Goal: Subscribe to service/newsletter

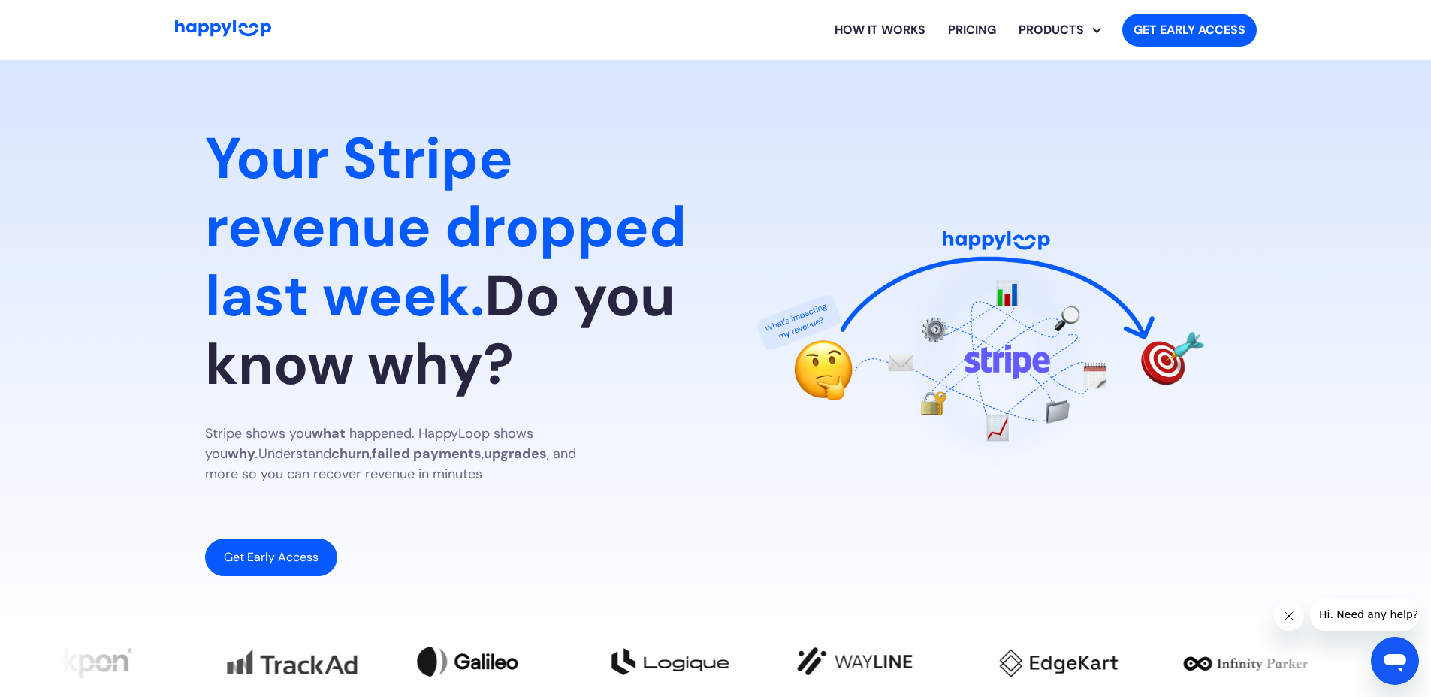
drag, startPoint x: 773, startPoint y: 350, endPoint x: 796, endPoint y: 173, distance: 178.7
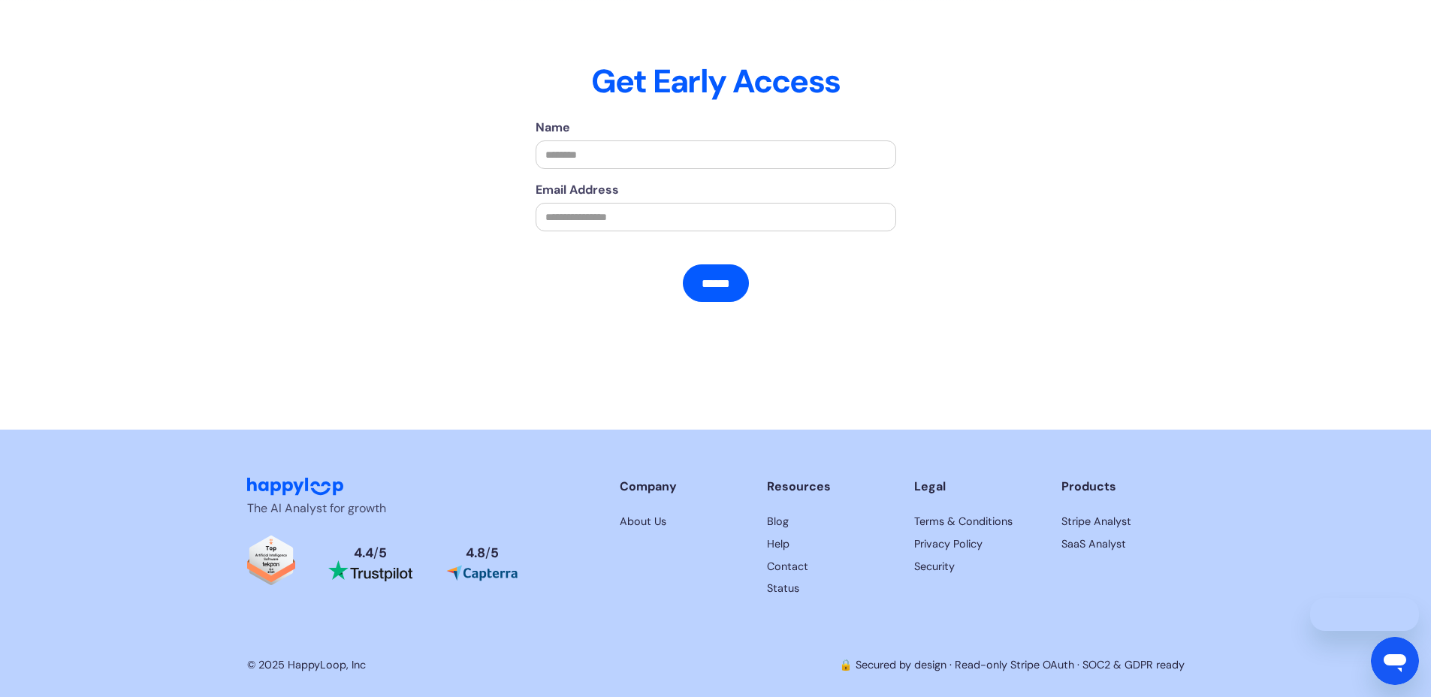
scroll to position [3439, 0]
click at [363, 159] on div "Name Email Address ****** Thank you! ❌ Oops! Something went wrong while submitt…" at bounding box center [716, 256] width 706 height 275
click at [445, 101] on h2 "Get Early Access" at bounding box center [715, 81] width 937 height 39
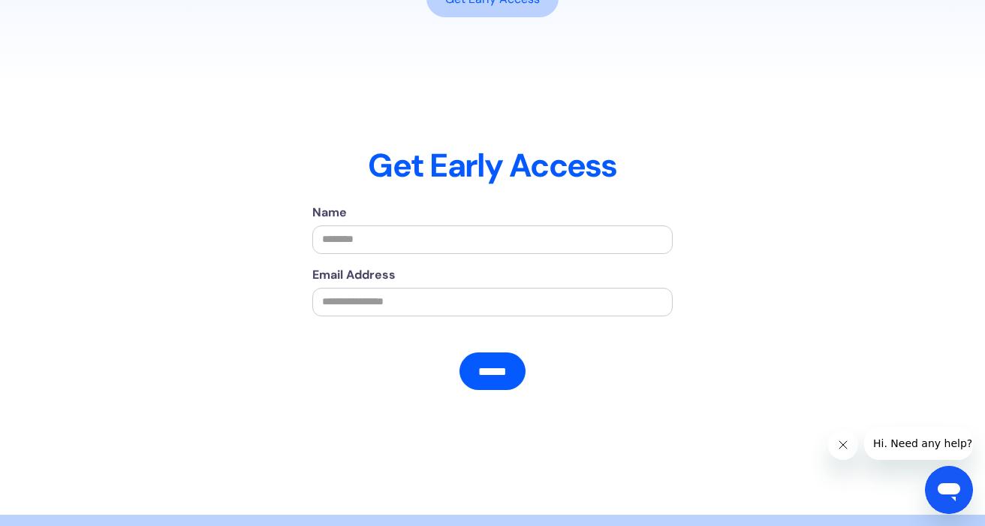
scroll to position [3089, 0]
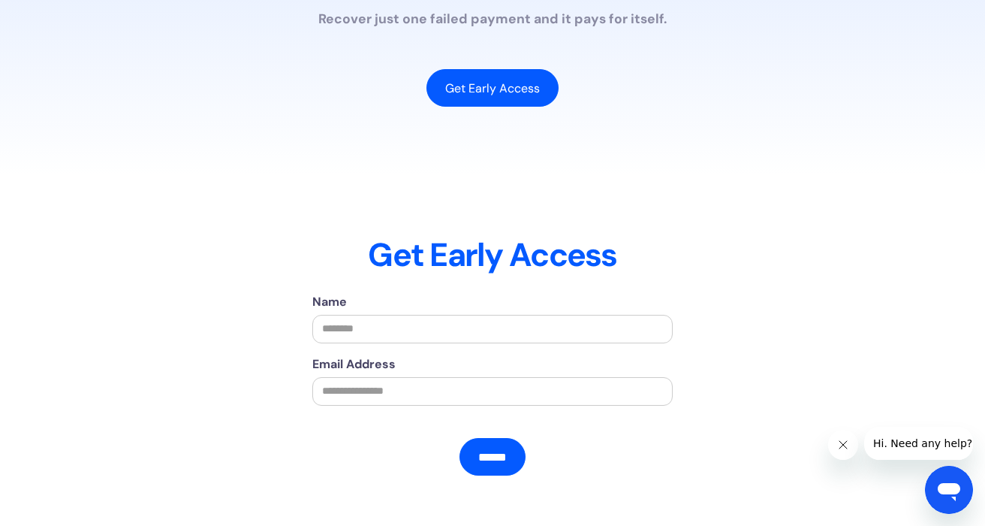
scroll to position [2984, 0]
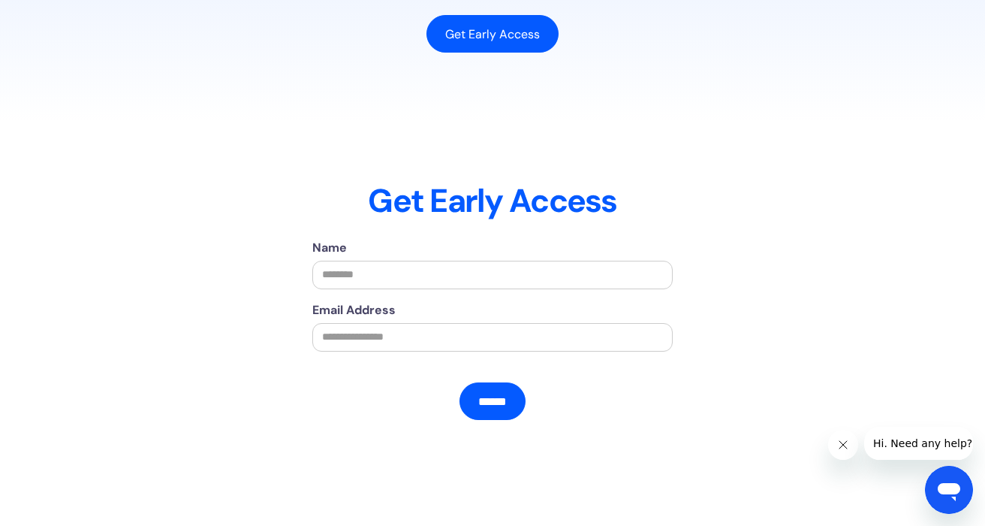
scroll to position [3040, 0]
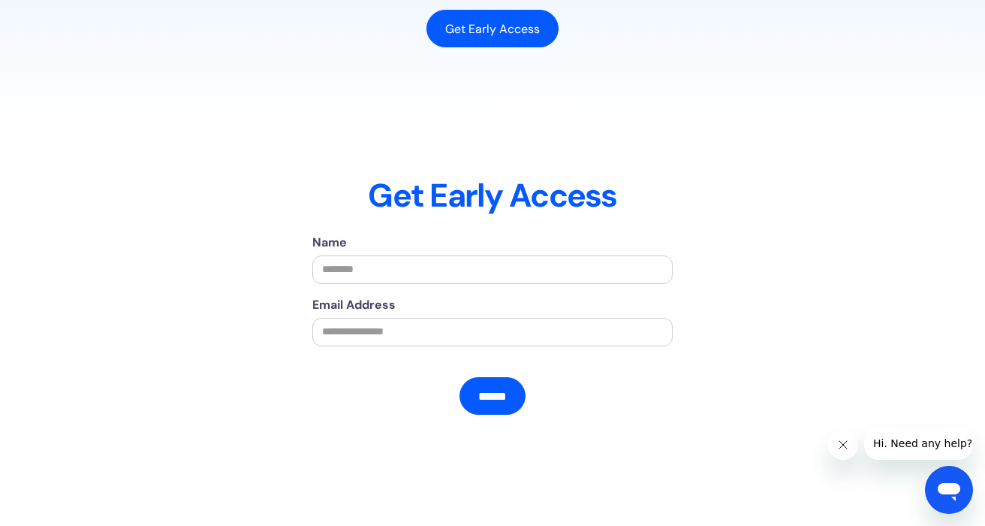
click at [759, 234] on div "Name Email Address ****** Thank you! ❌ Oops! Something went wrong while submitt…" at bounding box center [493, 371] width 706 height 275
click at [731, 116] on div "Get Early Access" at bounding box center [492, 165] width 937 height 99
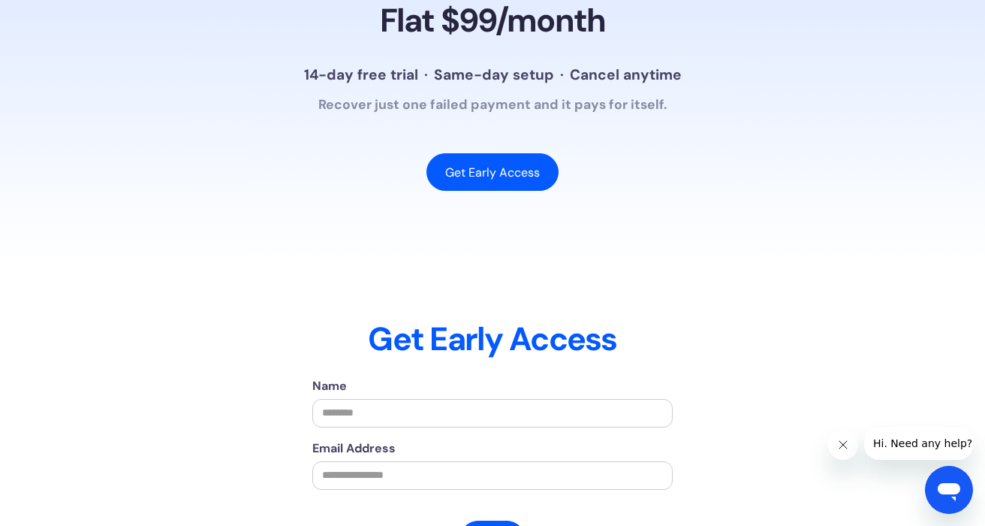
scroll to position [2893, 0]
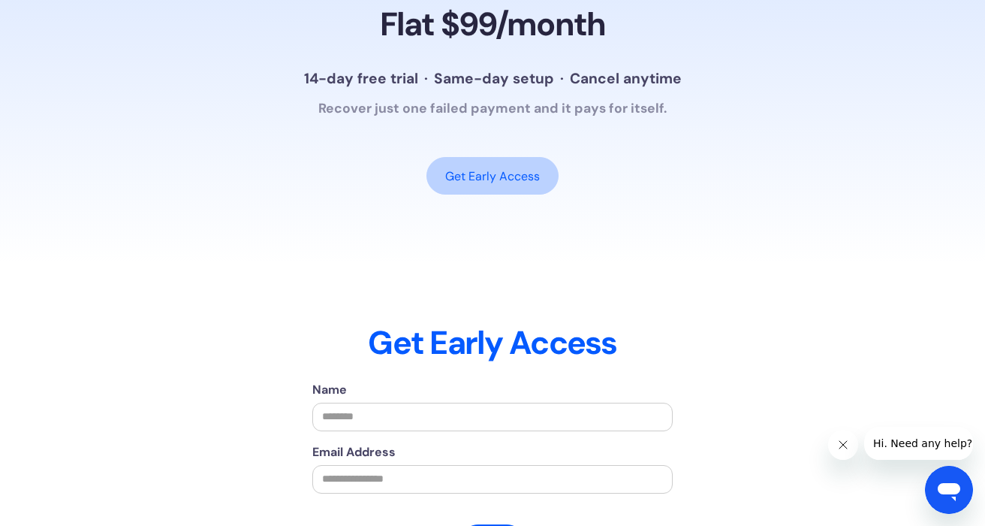
click at [524, 157] on link "Get Early Access" at bounding box center [493, 176] width 132 height 38
